Goal: Task Accomplishment & Management: Complete application form

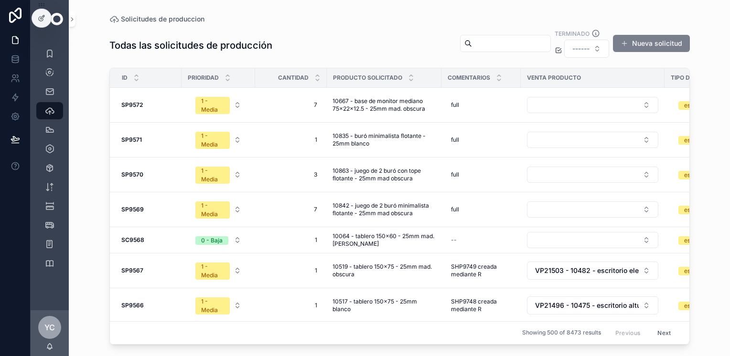
click at [670, 42] on button "Nueva solicitud" at bounding box center [651, 43] width 77 height 17
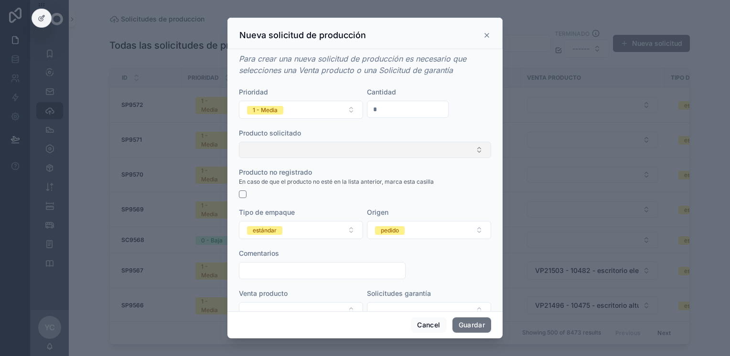
click at [309, 151] on button "Select Button" at bounding box center [365, 150] width 252 height 16
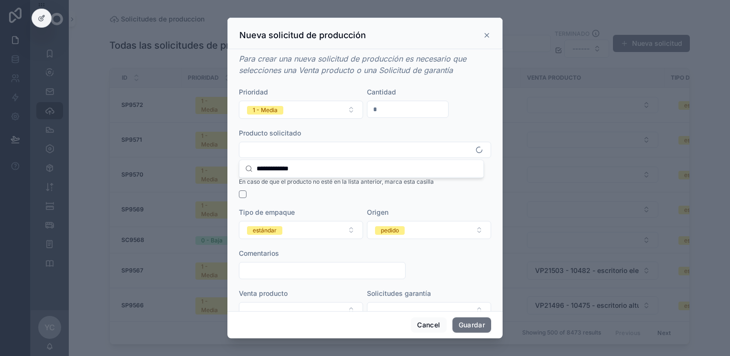
click at [318, 169] on input "**********" at bounding box center [366, 168] width 221 height 17
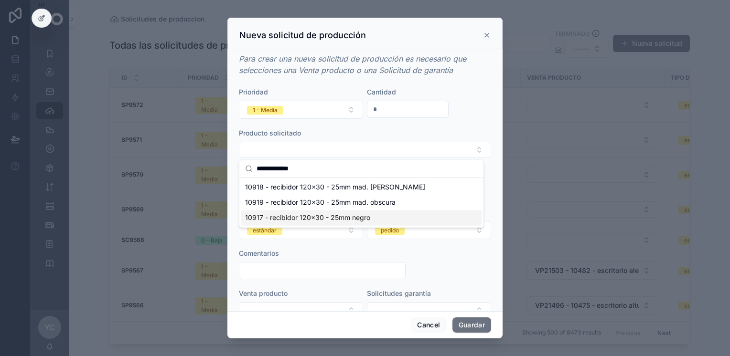
type input "**********"
click at [371, 218] on div "10917 - recibidor 120x30 - 25mm negro" at bounding box center [361, 217] width 240 height 15
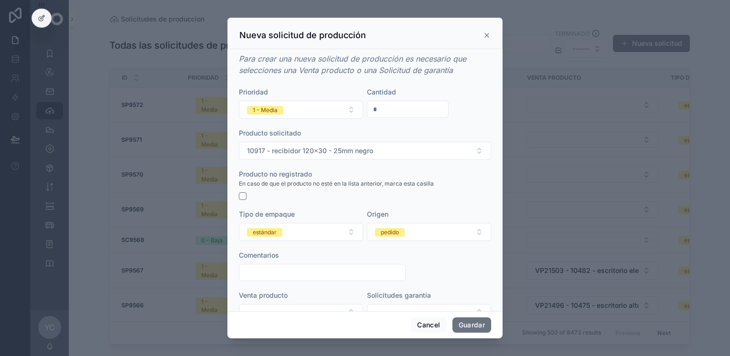
click at [408, 111] on input "*" at bounding box center [407, 109] width 81 height 13
type input "*"
click at [408, 230] on button "pedido" at bounding box center [429, 232] width 124 height 18
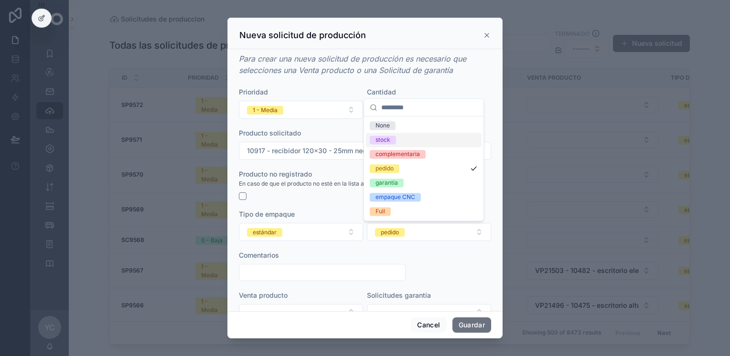
click at [395, 146] on div "stock" at bounding box center [424, 140] width 116 height 14
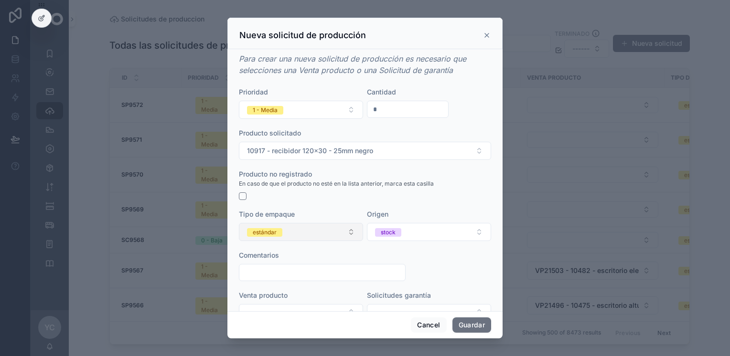
click at [286, 232] on button "estándar" at bounding box center [301, 232] width 124 height 18
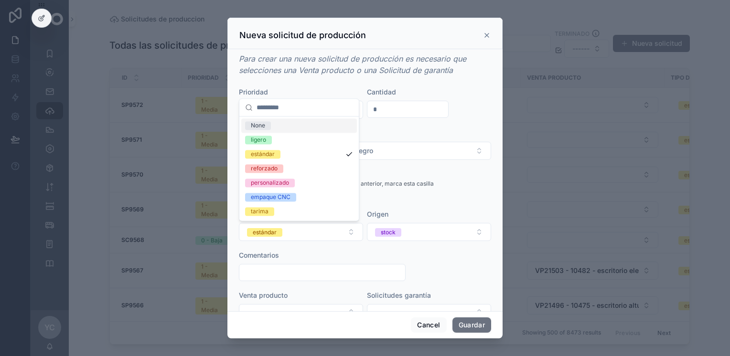
click at [302, 272] on input "scrollable content" at bounding box center [322, 272] width 166 height 13
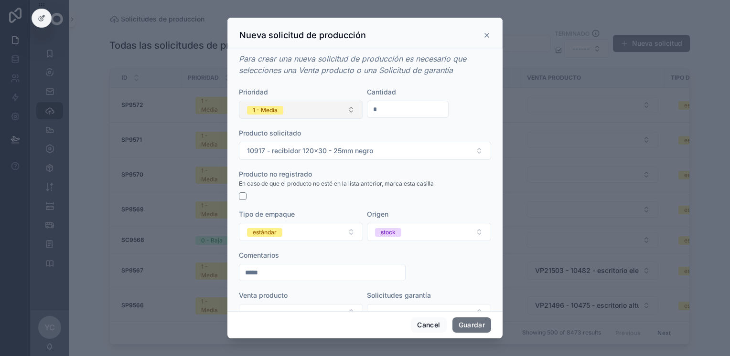
type input "*****"
click at [315, 110] on button "1 - Media" at bounding box center [301, 110] width 124 height 18
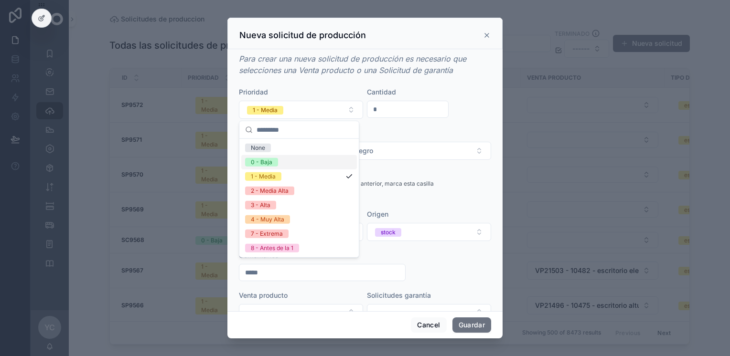
click at [306, 163] on div "0 - Baja" at bounding box center [299, 162] width 116 height 14
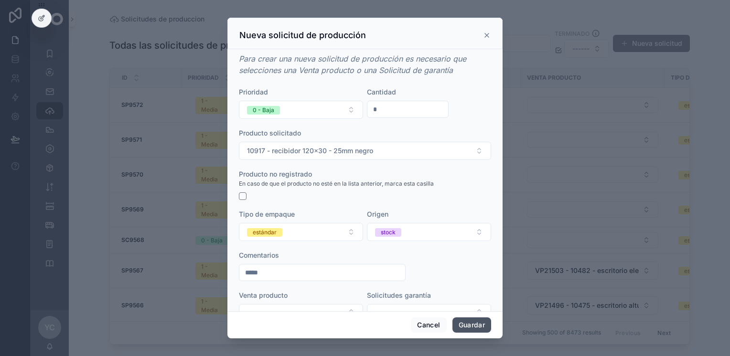
click at [476, 324] on button "Guardar" at bounding box center [471, 325] width 39 height 15
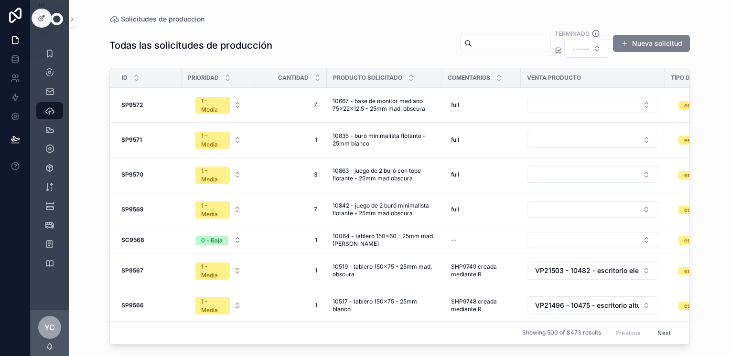
click at [654, 39] on button "Nueva solicitud" at bounding box center [651, 43] width 77 height 17
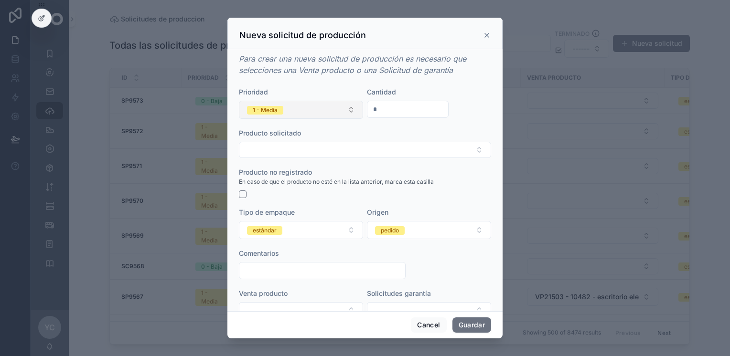
click at [336, 111] on button "1 - Media" at bounding box center [301, 110] width 124 height 18
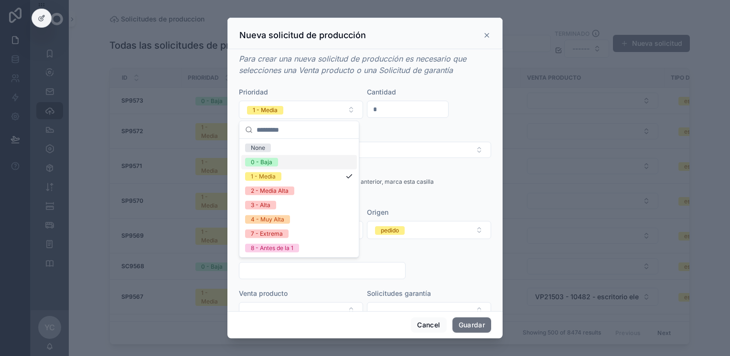
click at [296, 168] on div "0 - Baja" at bounding box center [299, 162] width 116 height 14
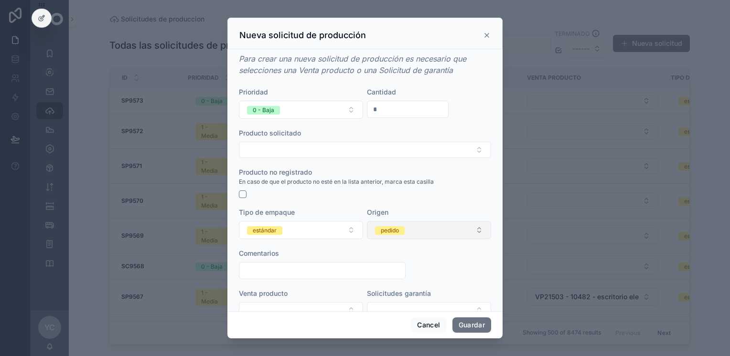
click at [382, 228] on div "pedido" at bounding box center [390, 230] width 18 height 9
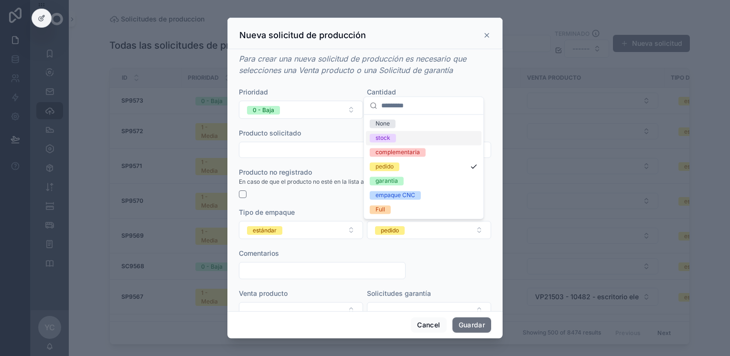
click at [393, 136] on span "stock" at bounding box center [383, 138] width 26 height 9
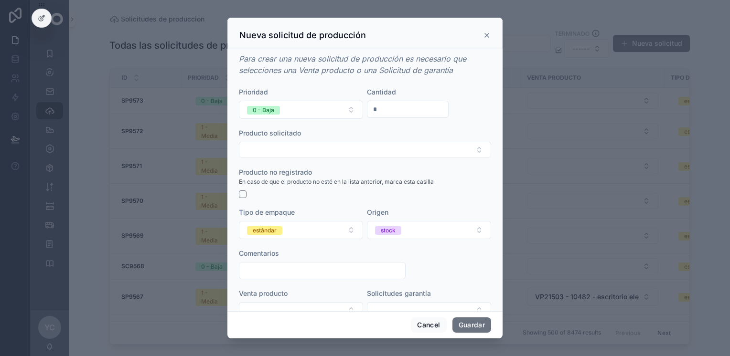
click at [305, 273] on input "scrollable content" at bounding box center [322, 270] width 166 height 13
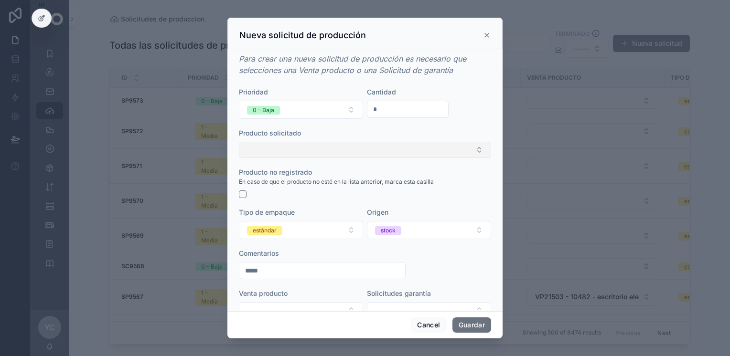
type input "*****"
click at [319, 155] on button "Select Button" at bounding box center [365, 150] width 252 height 16
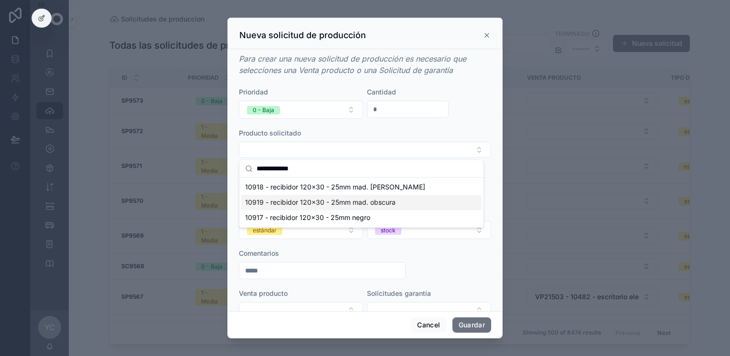
type input "**********"
click at [338, 199] on span "10919 - recibidor 120x30 - 25mm mad. obscura" at bounding box center [320, 203] width 150 height 10
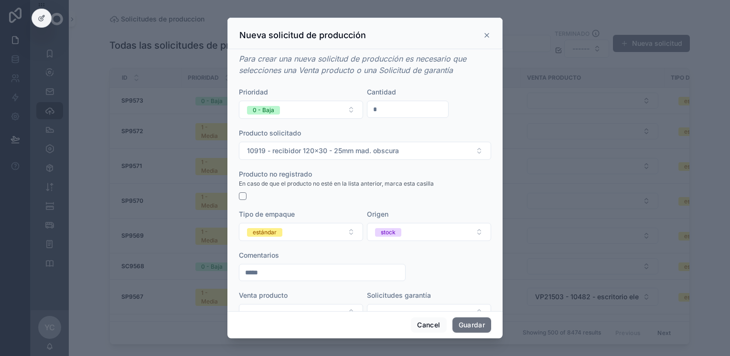
click at [388, 106] on input "*" at bounding box center [407, 109] width 81 height 13
type input "*"
click at [481, 326] on button "Guardar" at bounding box center [471, 325] width 39 height 15
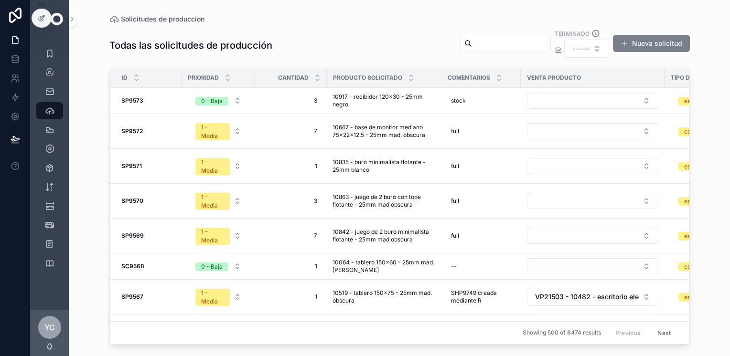
click at [639, 42] on button "Nueva solicitud" at bounding box center [651, 43] width 77 height 17
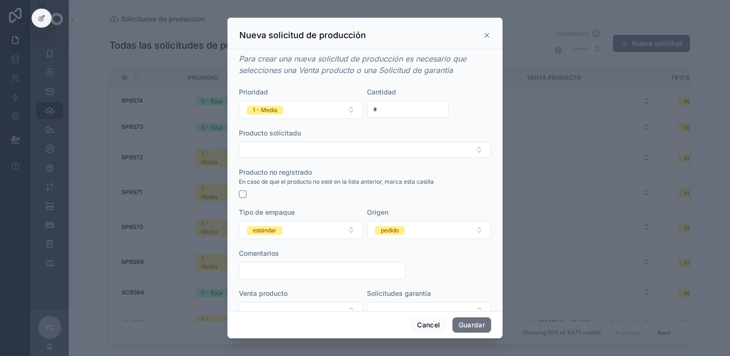
click at [387, 109] on input "*" at bounding box center [407, 109] width 81 height 13
type input "*"
click at [318, 150] on button "Select Button" at bounding box center [365, 150] width 252 height 16
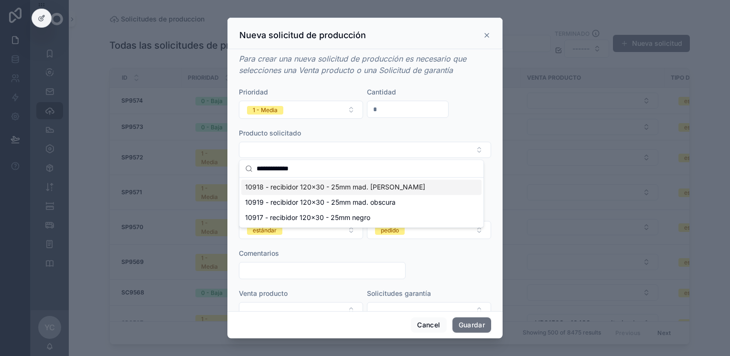
type input "**********"
click at [322, 188] on span "10918 - recibidor 120x30 - 25mm mad. [PERSON_NAME]" at bounding box center [335, 187] width 180 height 10
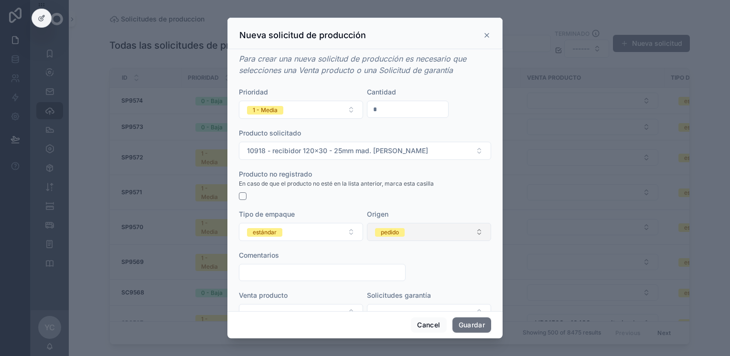
click at [382, 230] on div "pedido" at bounding box center [390, 232] width 18 height 9
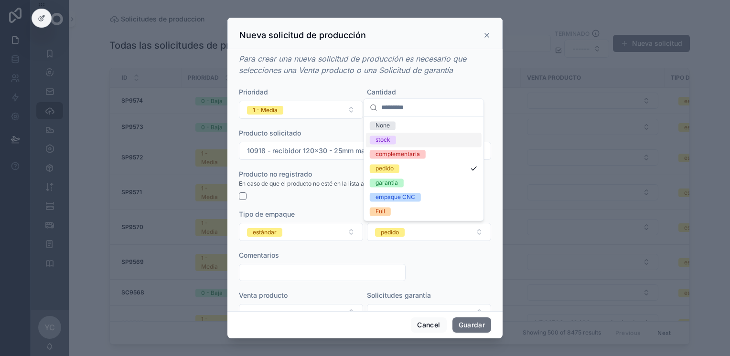
click at [404, 141] on div "stock" at bounding box center [424, 140] width 116 height 14
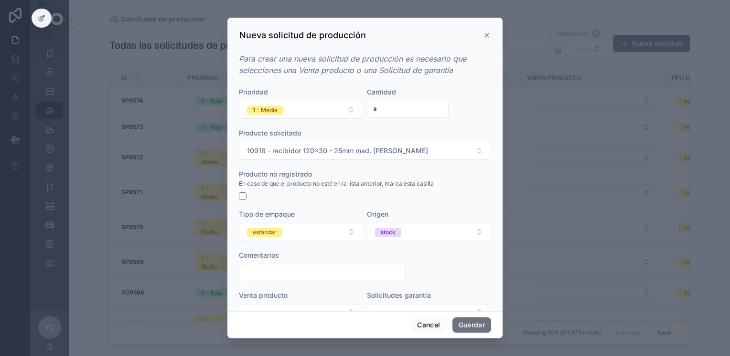
click at [303, 272] on input "scrollable content" at bounding box center [322, 272] width 166 height 13
type input "*****"
click at [481, 322] on button "Guardar" at bounding box center [471, 325] width 39 height 15
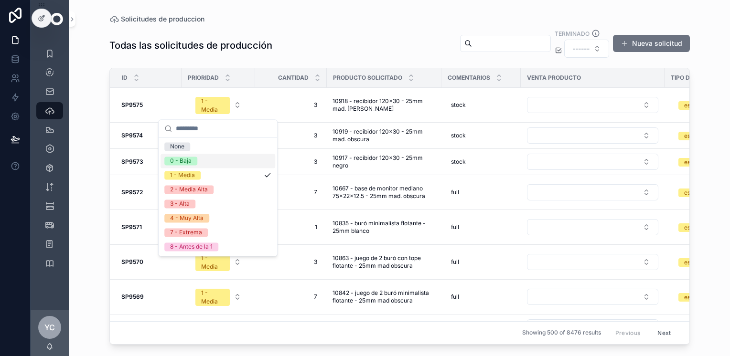
click at [195, 165] on div "0 - Baja" at bounding box center [217, 161] width 115 height 14
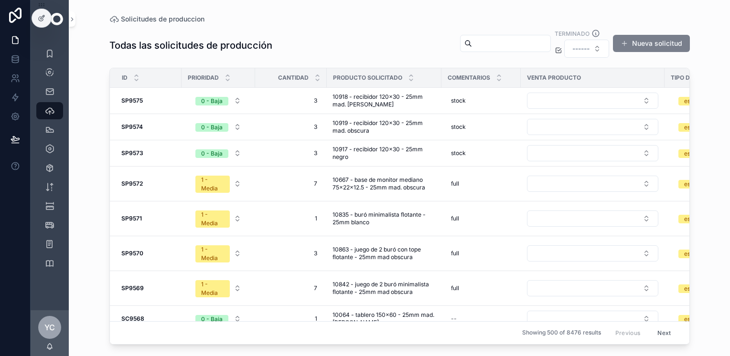
click at [647, 45] on button "Nueva solicitud" at bounding box center [651, 43] width 77 height 17
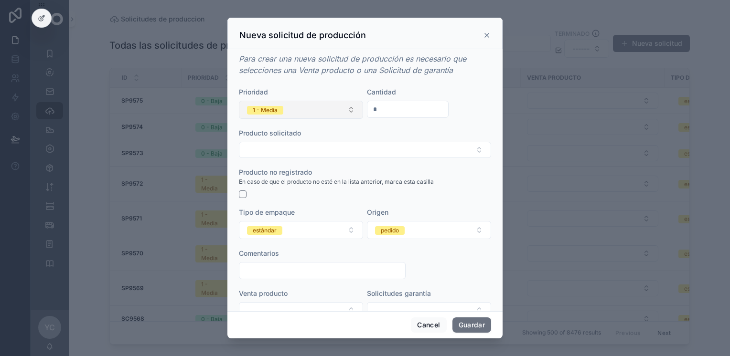
click at [302, 109] on button "1 - Media" at bounding box center [301, 110] width 124 height 18
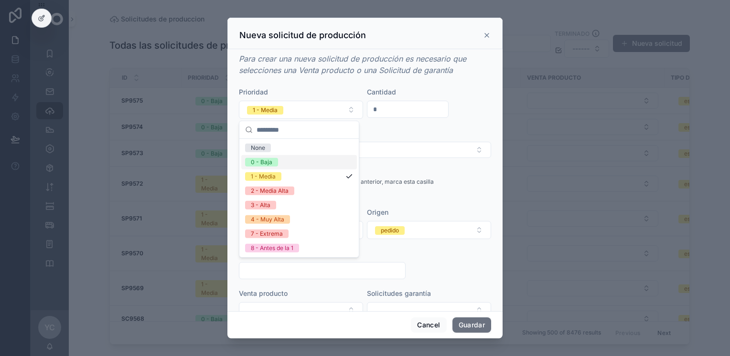
click at [299, 160] on div "0 - Baja" at bounding box center [299, 162] width 116 height 14
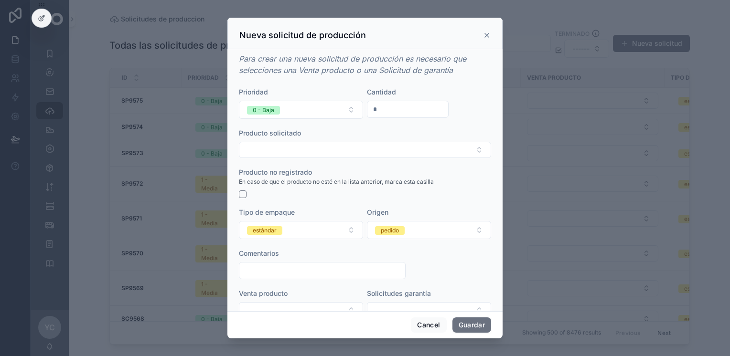
click at [379, 105] on input "*" at bounding box center [407, 109] width 81 height 13
type input "*"
click at [301, 153] on button "Select Button" at bounding box center [365, 150] width 252 height 16
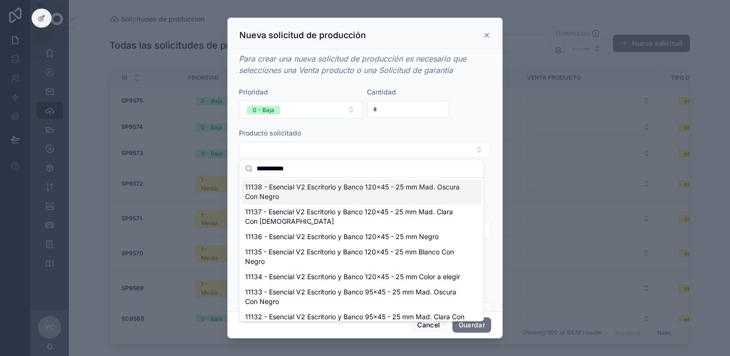
click at [308, 168] on input "**********" at bounding box center [366, 168] width 221 height 17
click at [308, 167] on input "**********" at bounding box center [366, 168] width 221 height 17
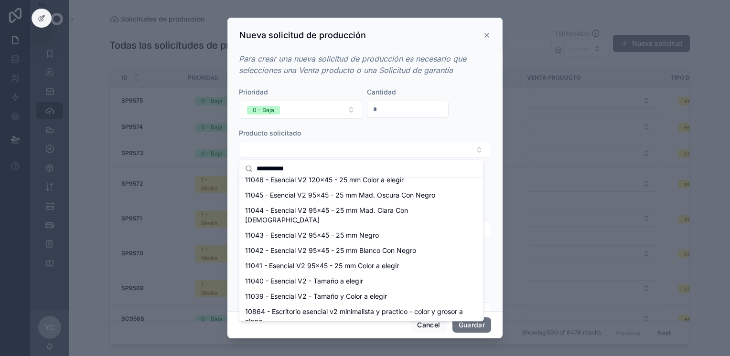
scroll to position [329, 0]
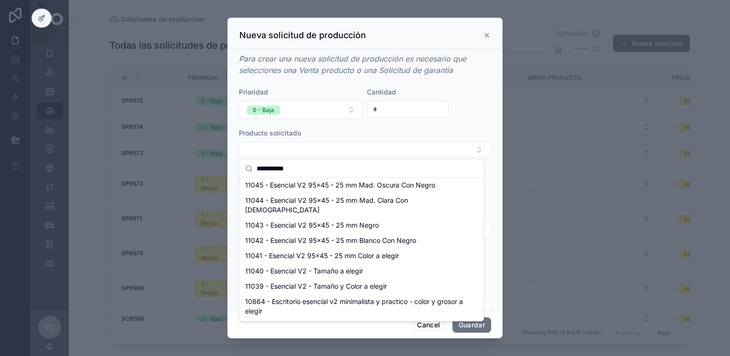
click at [320, 171] on input "**********" at bounding box center [366, 168] width 221 height 17
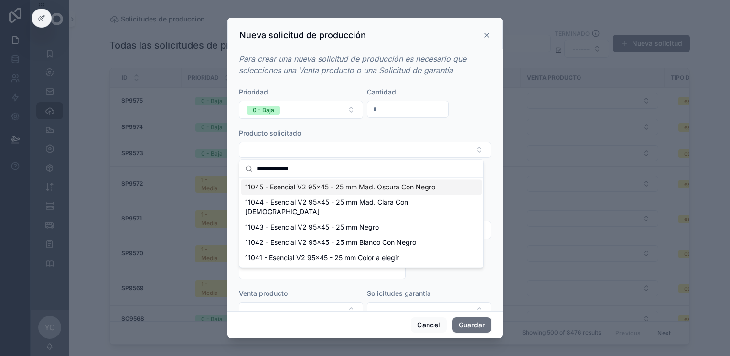
scroll to position [0, 0]
click at [322, 169] on input "**********" at bounding box center [366, 168] width 221 height 17
type input "**********"
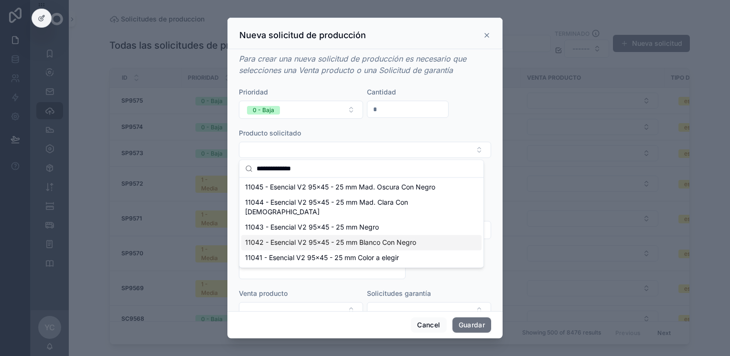
click at [427, 235] on div "11042 - Esencial V2 95x45 - 25 mm Blanco Con Negro" at bounding box center [361, 242] width 240 height 15
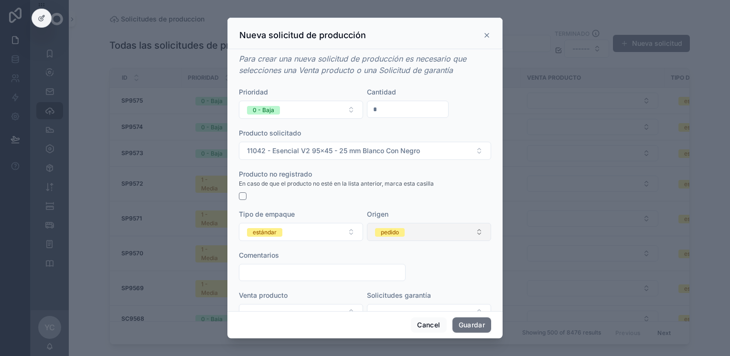
click at [382, 231] on div "pedido" at bounding box center [390, 232] width 18 height 9
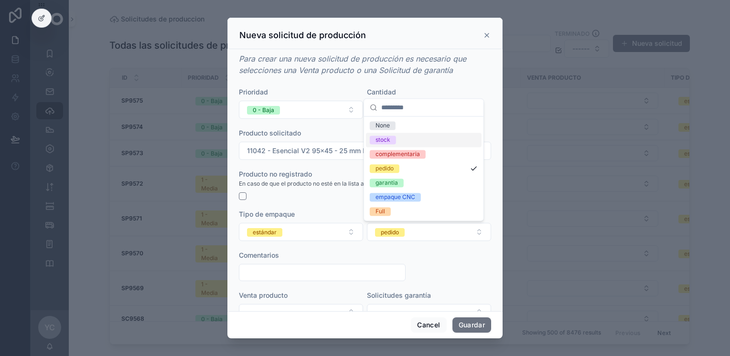
click at [397, 138] on div "stock" at bounding box center [424, 140] width 116 height 14
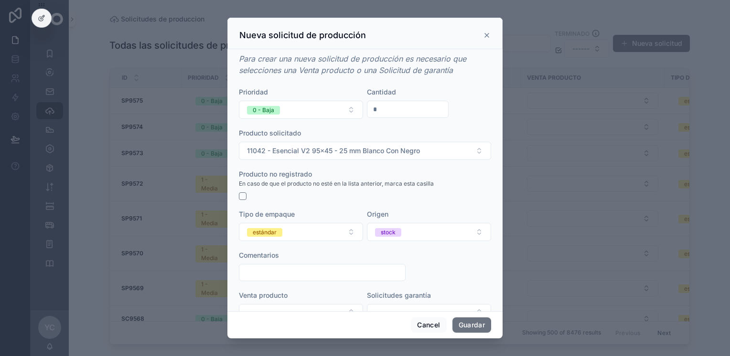
drag, startPoint x: 317, startPoint y: 282, endPoint x: 319, endPoint y: 270, distance: 12.2
click at [316, 282] on form "Prioridad 0 - Baja Cantidad * Producto solicitado 11042 - Esencial V2 95x45 - 2…" at bounding box center [365, 208] width 252 height 243
click at [319, 270] on input "scrollable content" at bounding box center [322, 272] width 166 height 13
click at [393, 228] on span "stock" at bounding box center [388, 232] width 26 height 10
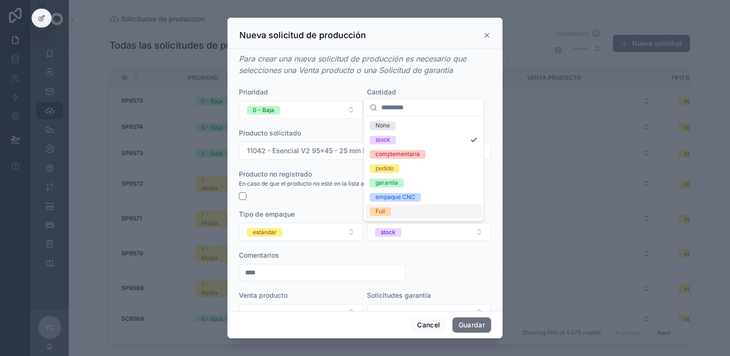
click at [340, 276] on input "****" at bounding box center [322, 272] width 166 height 13
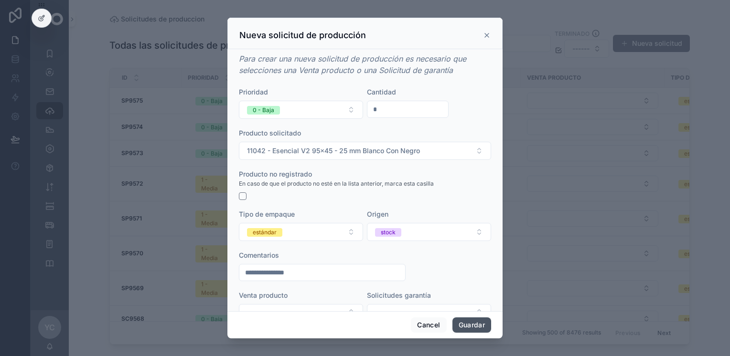
type input "**********"
click at [470, 326] on button "Guardar" at bounding box center [471, 325] width 39 height 15
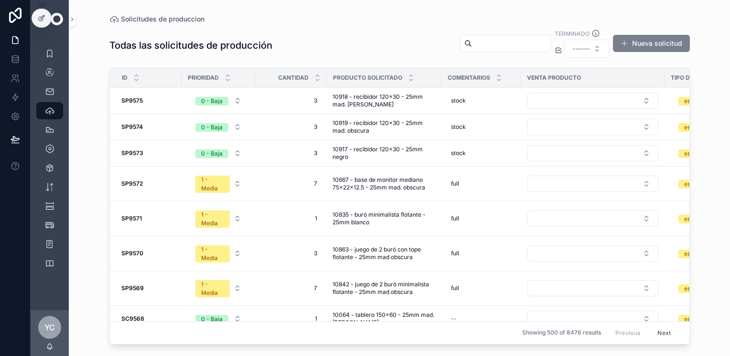
click at [649, 38] on button "Nueva solicitud" at bounding box center [651, 43] width 77 height 17
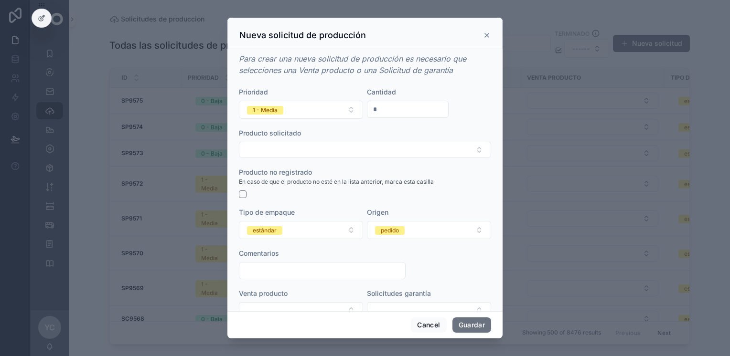
click at [394, 106] on input "*" at bounding box center [407, 109] width 81 height 13
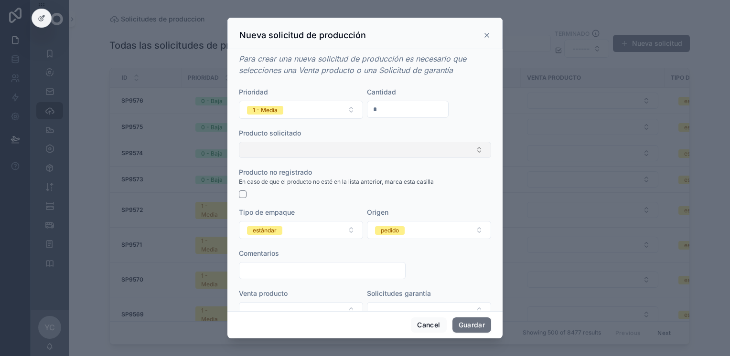
type input "*"
click at [340, 149] on button "Select Button" at bounding box center [365, 150] width 252 height 16
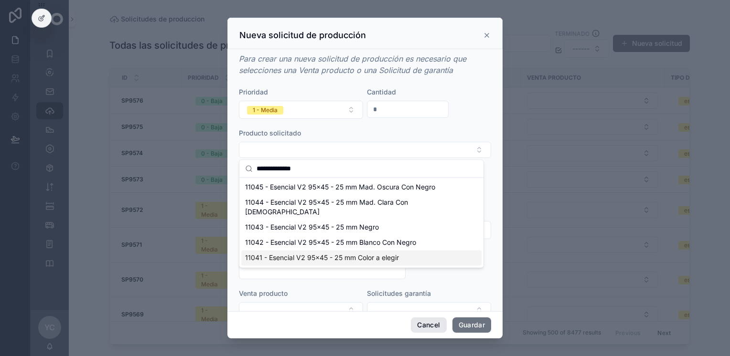
type input "**********"
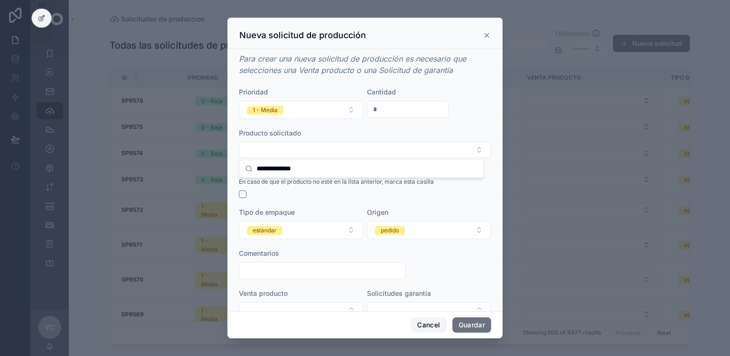
click at [426, 326] on button "Cancel" at bounding box center [428, 325] width 35 height 15
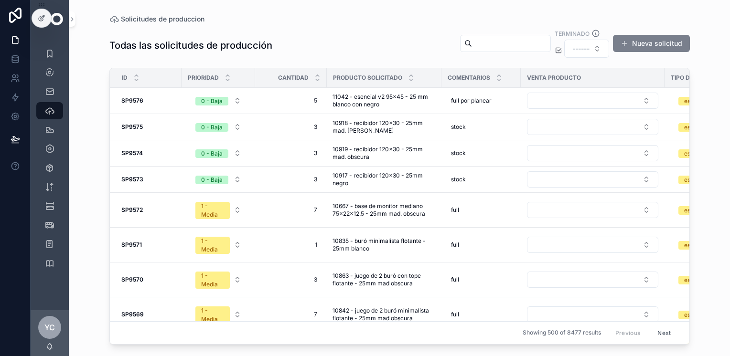
click at [663, 43] on button "Nueva solicitud" at bounding box center [651, 43] width 77 height 17
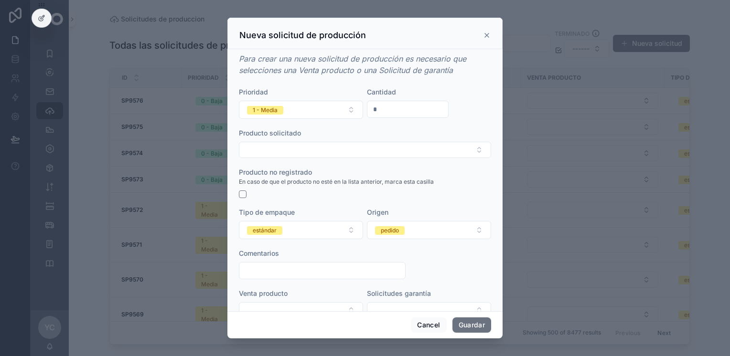
click at [409, 111] on input "*" at bounding box center [407, 109] width 81 height 13
type input "*"
click at [361, 156] on button "Select Button" at bounding box center [365, 150] width 252 height 16
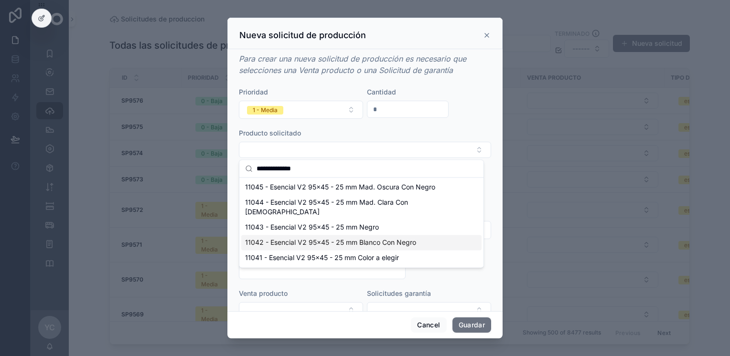
type input "**********"
click at [381, 220] on div "11043 - Esencial V2 95x45 - 25 mm Negro" at bounding box center [361, 227] width 240 height 15
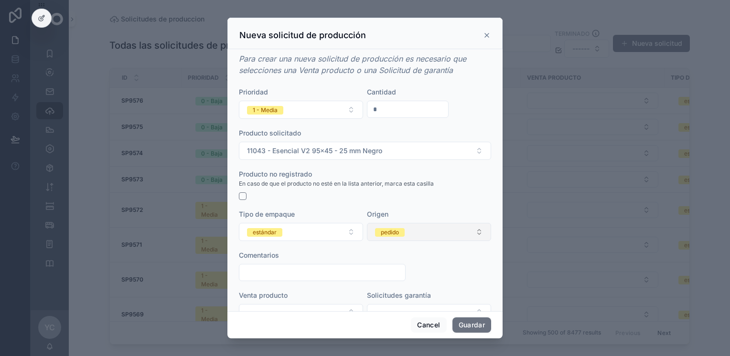
click at [405, 237] on button "pedido" at bounding box center [429, 232] width 124 height 18
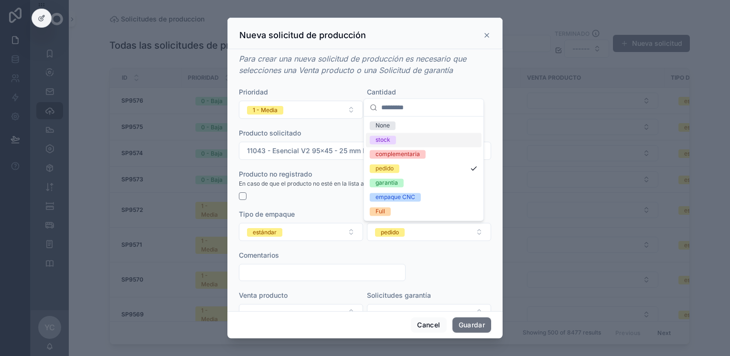
click at [401, 137] on div "stock" at bounding box center [424, 140] width 116 height 14
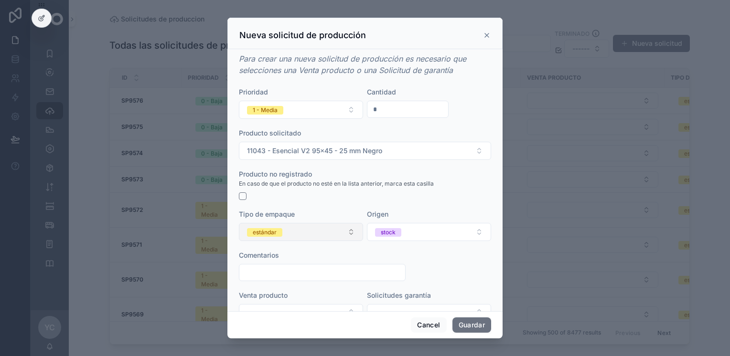
click at [292, 234] on button "estándar" at bounding box center [301, 232] width 124 height 18
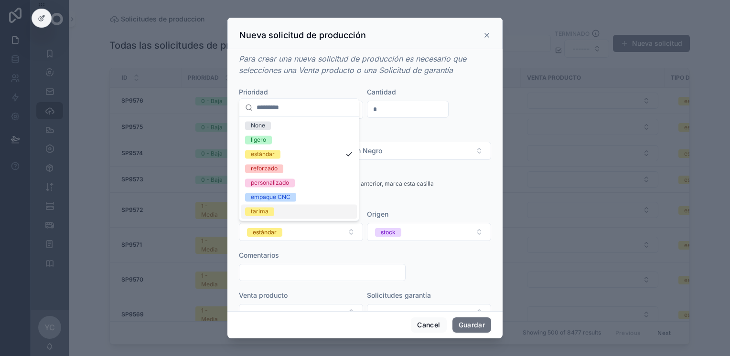
click at [424, 207] on form "Prioridad 1 - Media Cantidad * Producto solicitado 11043 - Esencial V2 95x45 - …" at bounding box center [365, 208] width 252 height 243
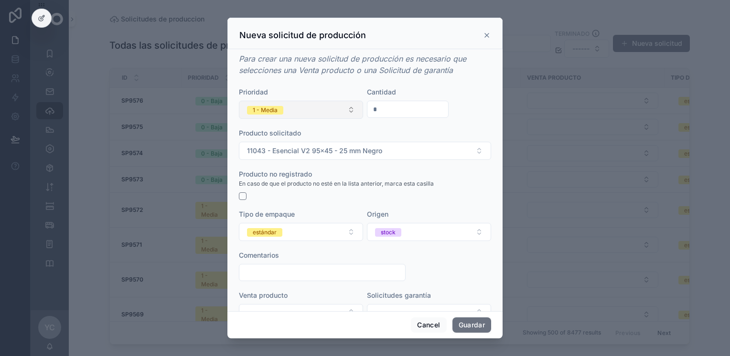
click at [290, 108] on button "1 - Media" at bounding box center [301, 110] width 124 height 18
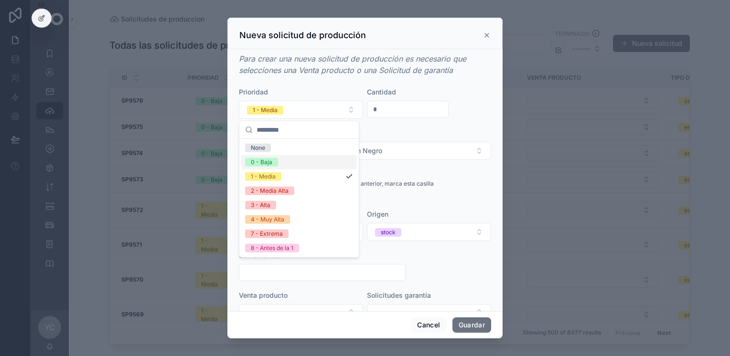
click at [277, 161] on span "0 - Baja" at bounding box center [261, 162] width 33 height 9
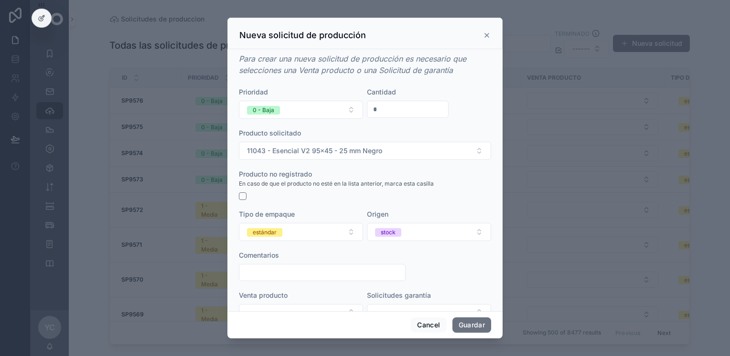
click at [281, 278] on input "scrollable content" at bounding box center [322, 272] width 166 height 13
click at [470, 326] on button "Guardar" at bounding box center [471, 325] width 39 height 15
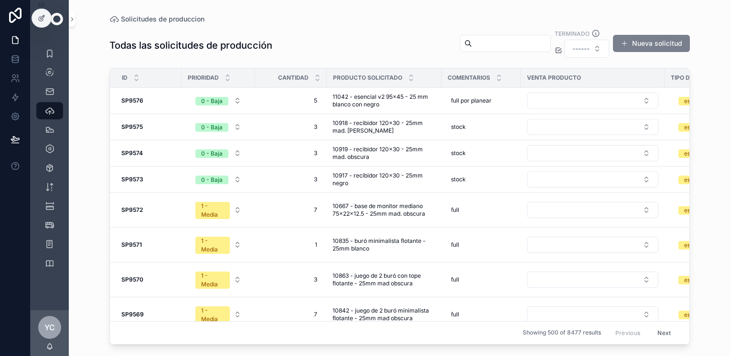
click at [651, 41] on button "Nueva solicitud" at bounding box center [651, 43] width 77 height 17
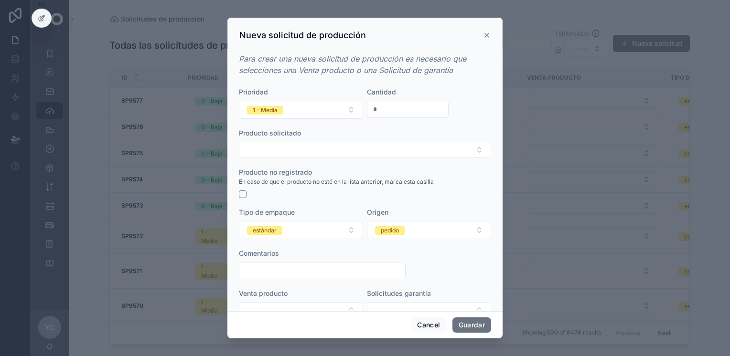
click at [384, 106] on input "*" at bounding box center [407, 109] width 81 height 13
type input "*"
click at [308, 151] on button "Select Button" at bounding box center [365, 150] width 252 height 16
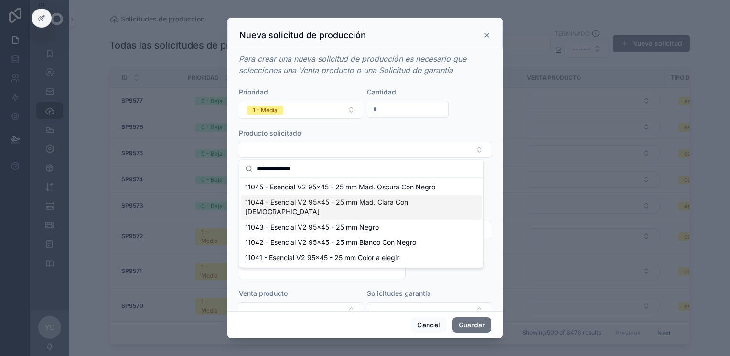
type input "**********"
click at [397, 202] on span "11044 - Esencial V2 95x45 - 25 mm Mad. Clara Con [DEMOGRAPHIC_DATA]" at bounding box center [355, 207] width 221 height 19
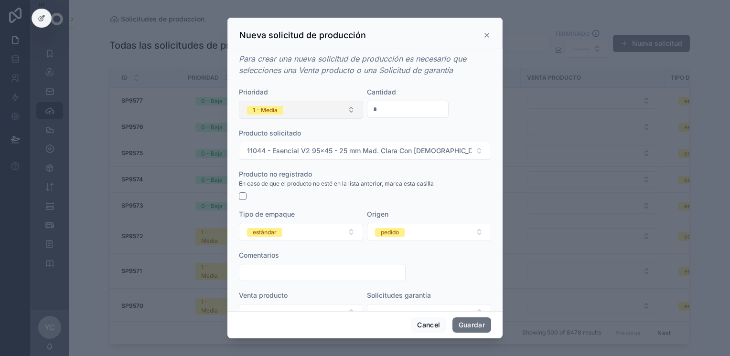
click at [304, 114] on button "1 - Media" at bounding box center [301, 110] width 124 height 18
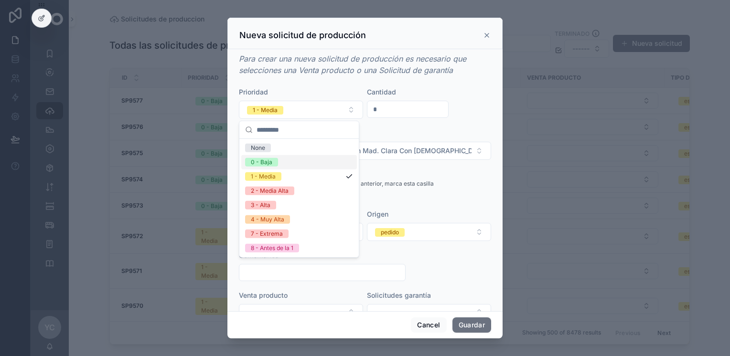
click at [277, 163] on span "0 - Baja" at bounding box center [261, 162] width 33 height 9
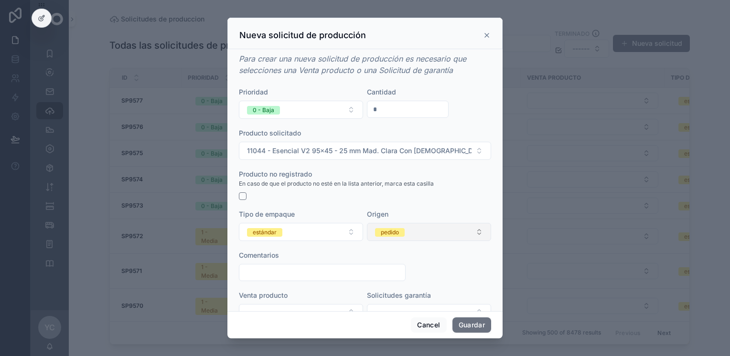
click at [425, 238] on button "pedido" at bounding box center [429, 232] width 124 height 18
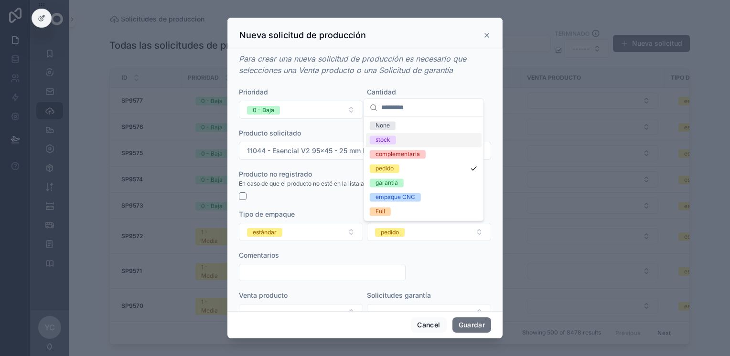
click at [390, 143] on span "stock" at bounding box center [383, 140] width 26 height 9
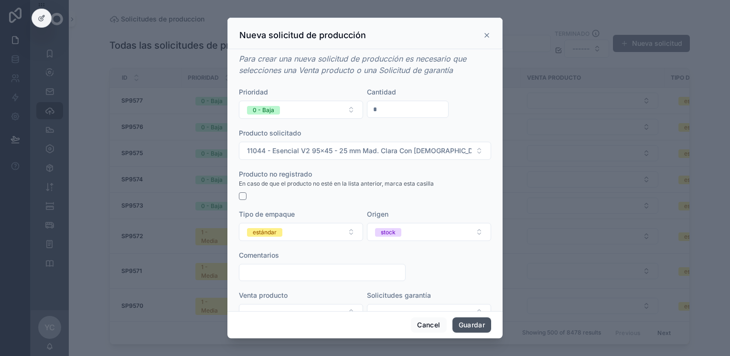
click at [475, 325] on button "Guardar" at bounding box center [471, 325] width 39 height 15
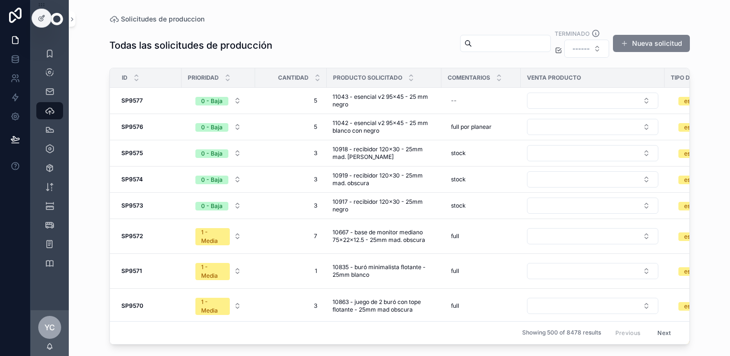
click at [661, 40] on button "Nueva solicitud" at bounding box center [651, 43] width 77 height 17
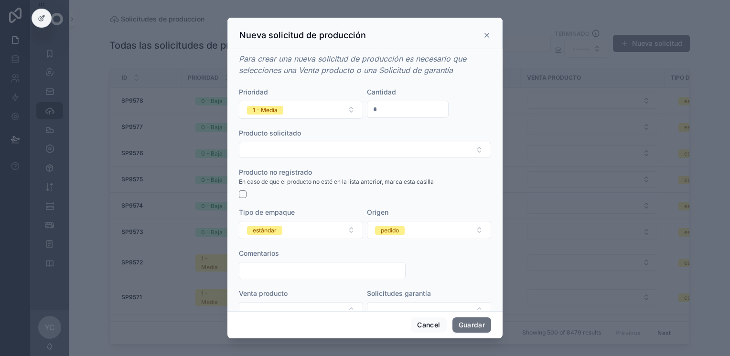
click at [380, 106] on input "*" at bounding box center [407, 109] width 81 height 13
type input "*"
click at [381, 231] on div "pedido" at bounding box center [390, 230] width 18 height 9
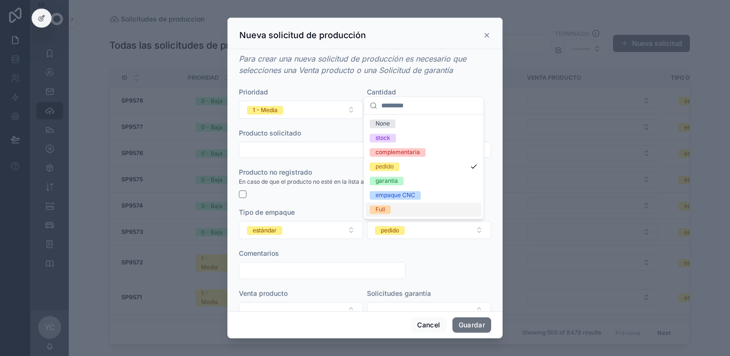
click at [381, 209] on div "Full" at bounding box center [380, 209] width 10 height 9
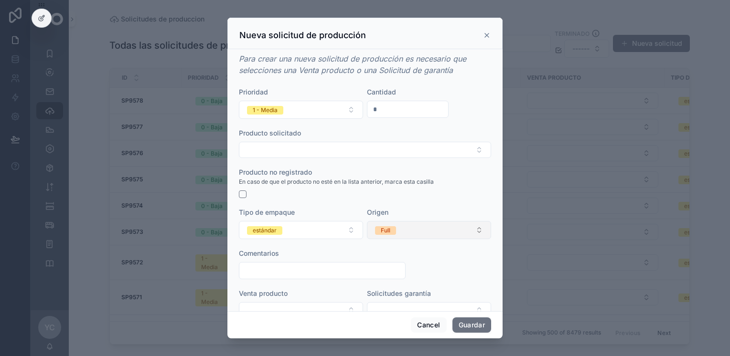
click at [400, 235] on button "Full" at bounding box center [429, 230] width 124 height 18
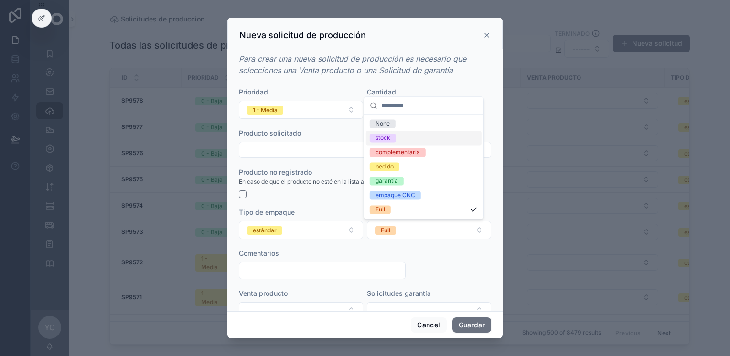
click at [397, 139] on div "stock" at bounding box center [424, 138] width 116 height 14
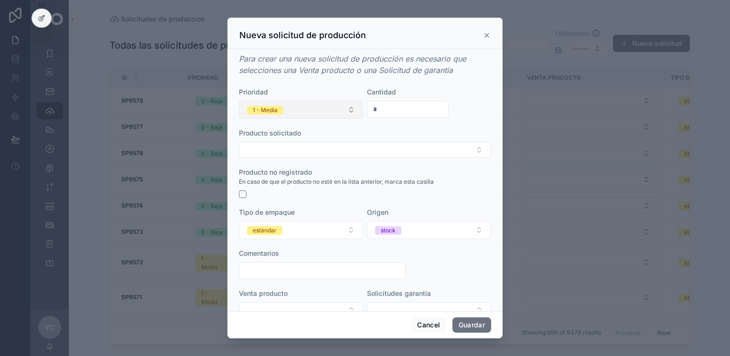
click at [298, 108] on button "1 - Media" at bounding box center [301, 110] width 124 height 18
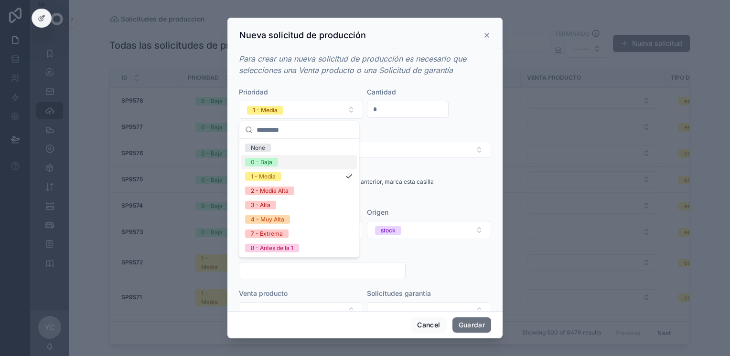
click at [276, 157] on div "0 - Baja" at bounding box center [299, 162] width 116 height 14
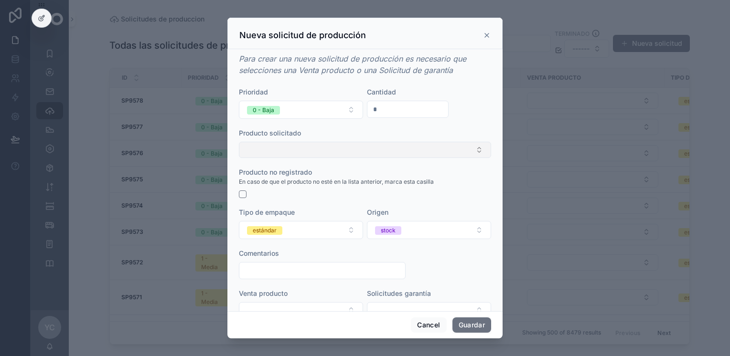
click at [324, 152] on button "Select Button" at bounding box center [365, 150] width 252 height 16
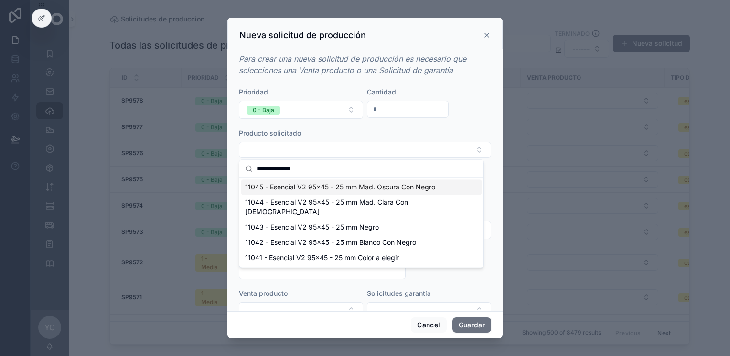
type input "**********"
click at [416, 188] on span "11045 - Esencial V2 95x45 - 25 mm Mad. Oscura Con Negro" at bounding box center [340, 187] width 190 height 10
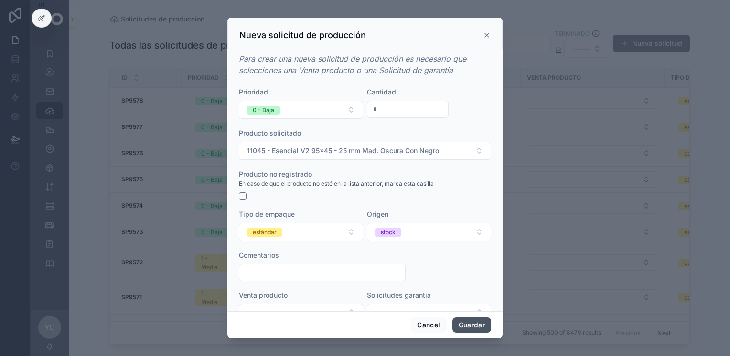
click at [469, 322] on button "Guardar" at bounding box center [471, 325] width 39 height 15
